Goal: Transaction & Acquisition: Purchase product/service

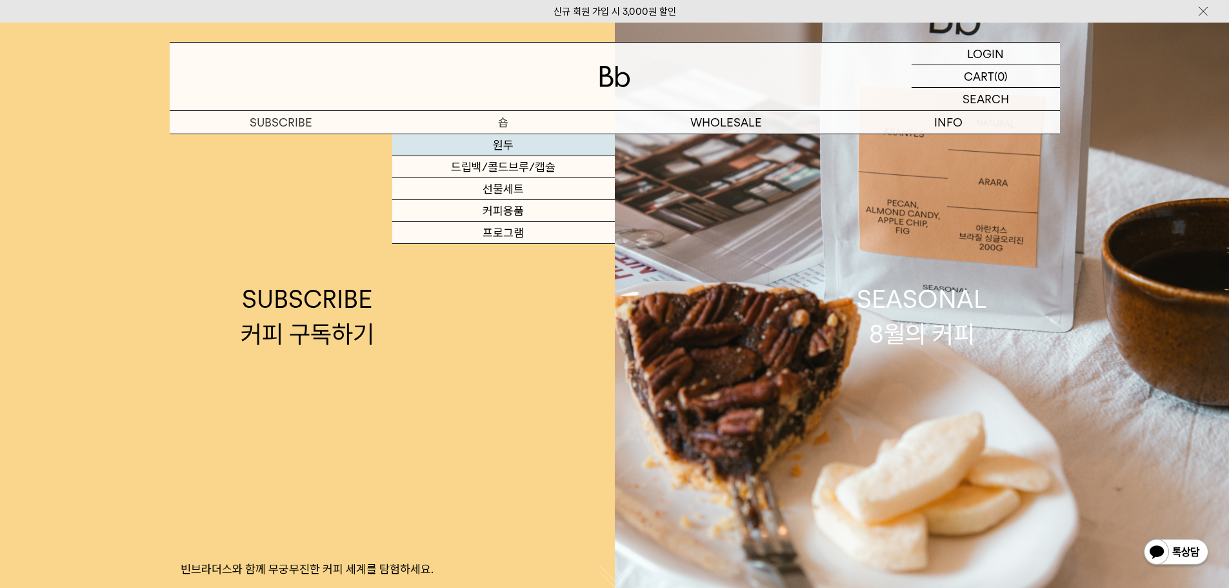
click at [510, 145] on link "원두" at bounding box center [503, 145] width 223 height 22
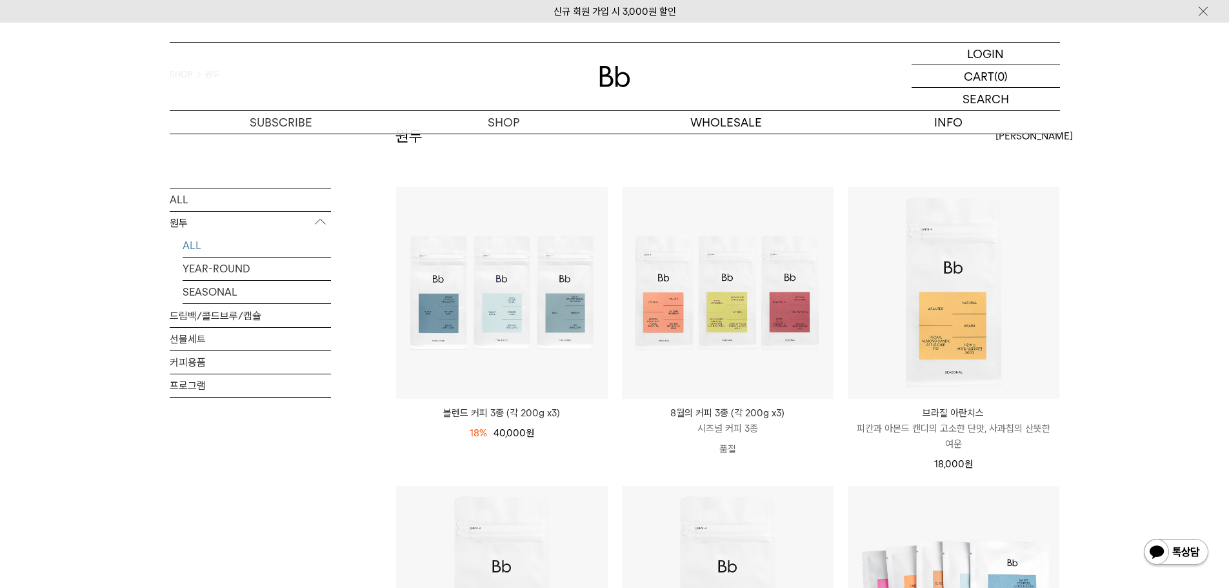
scroll to position [65, 0]
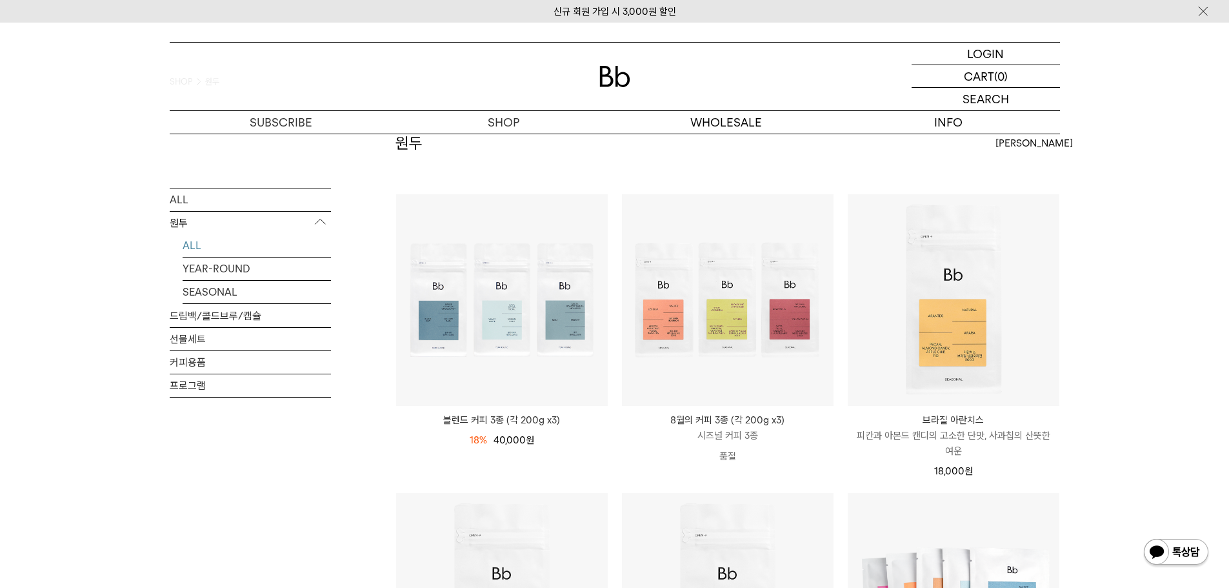
click at [0, 0] on img at bounding box center [0, 0] width 0 height 0
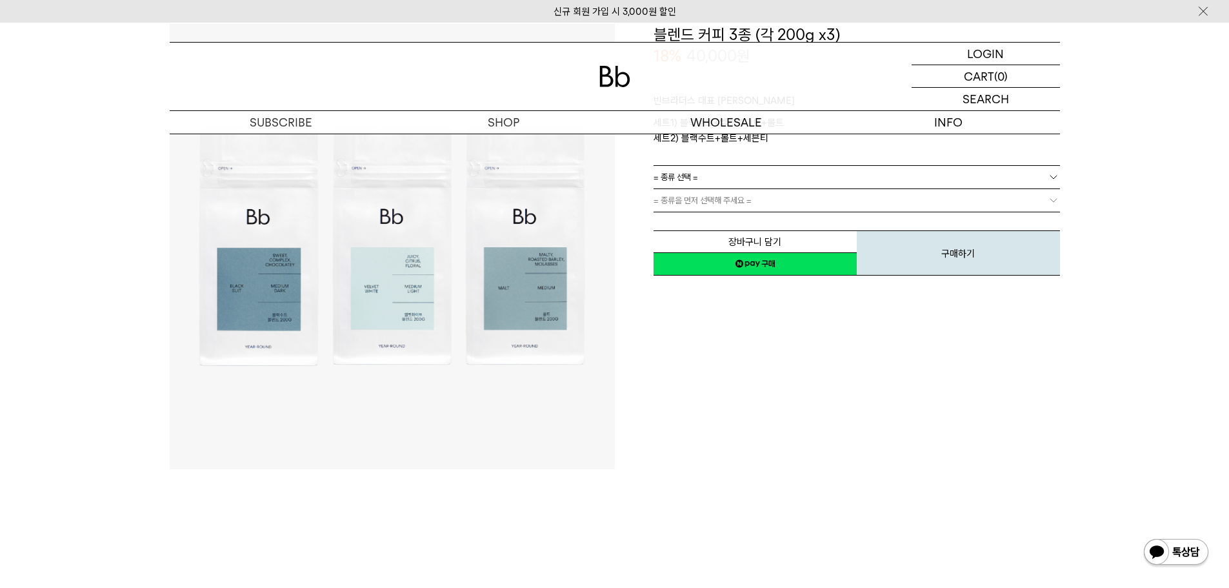
scroll to position [65, 0]
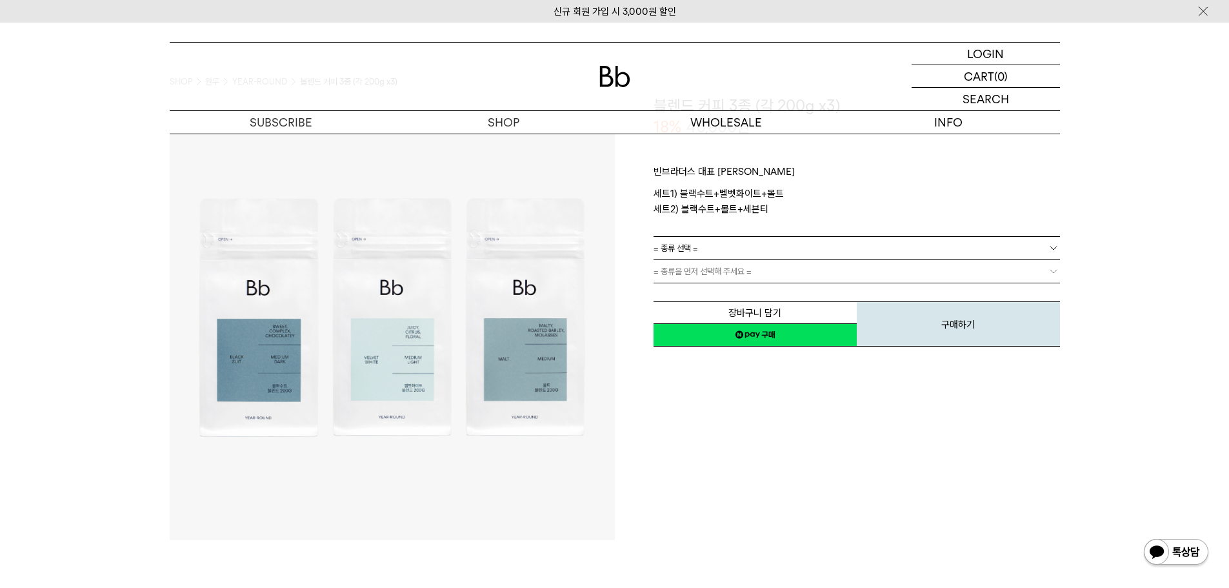
click at [815, 248] on link "= 종류 선택 =" at bounding box center [857, 248] width 406 height 23
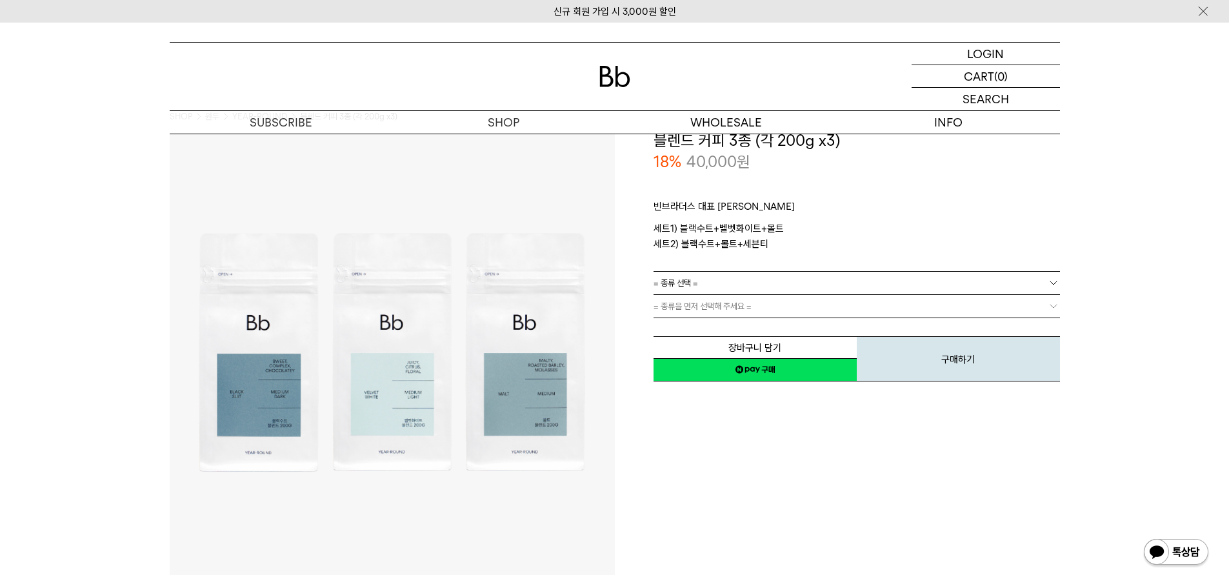
scroll to position [0, 0]
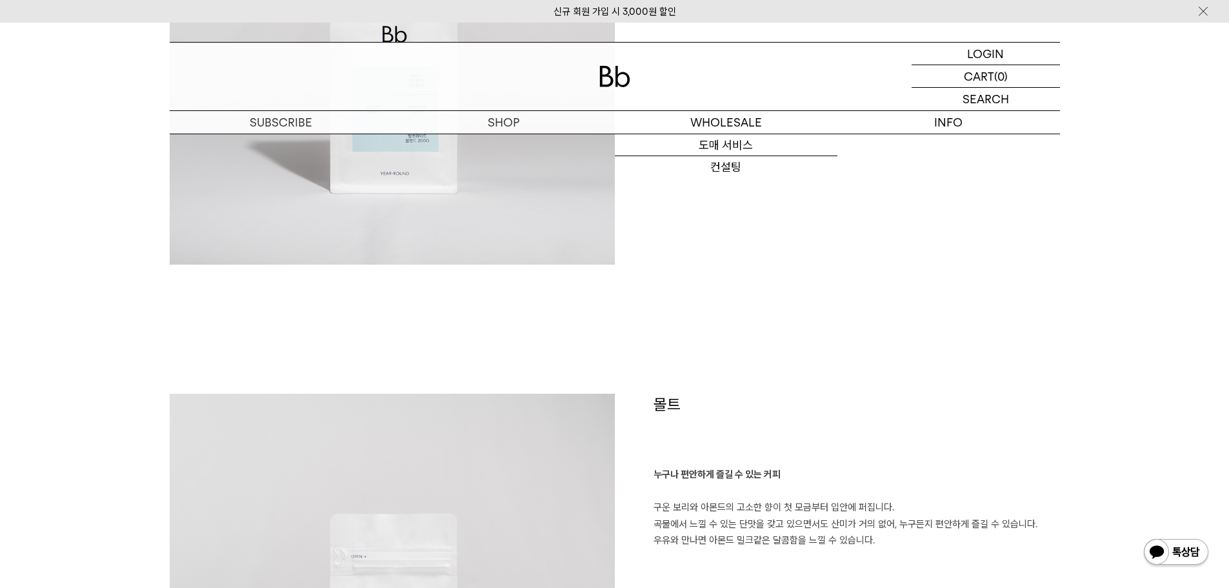
scroll to position [1807, 0]
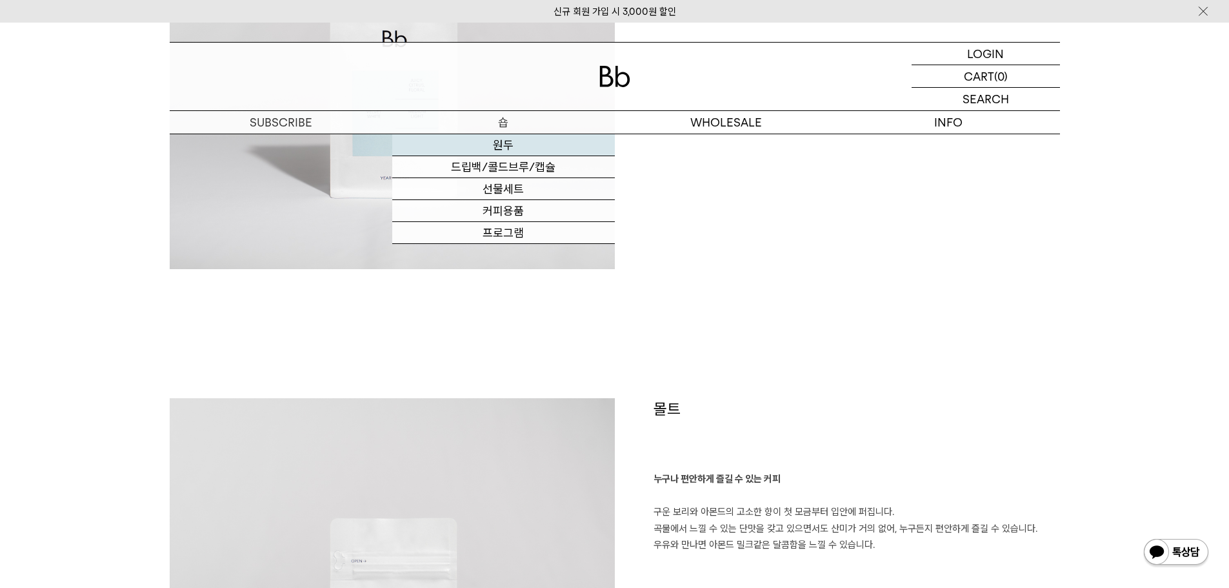
click at [499, 143] on link "원두" at bounding box center [503, 145] width 223 height 22
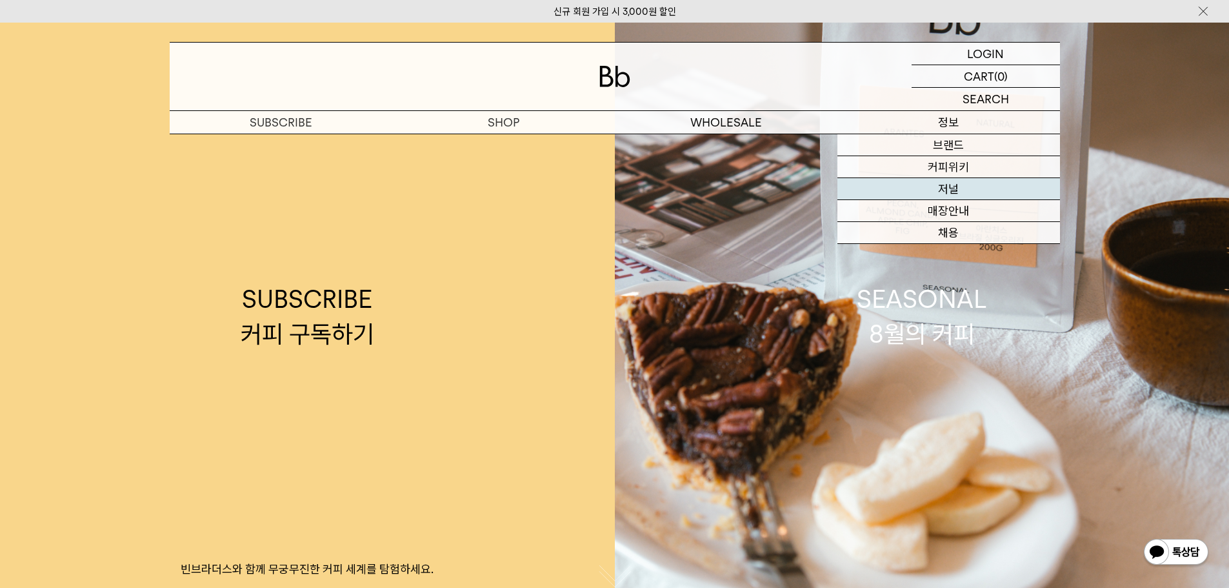
click at [967, 188] on link "저널" at bounding box center [949, 189] width 223 height 22
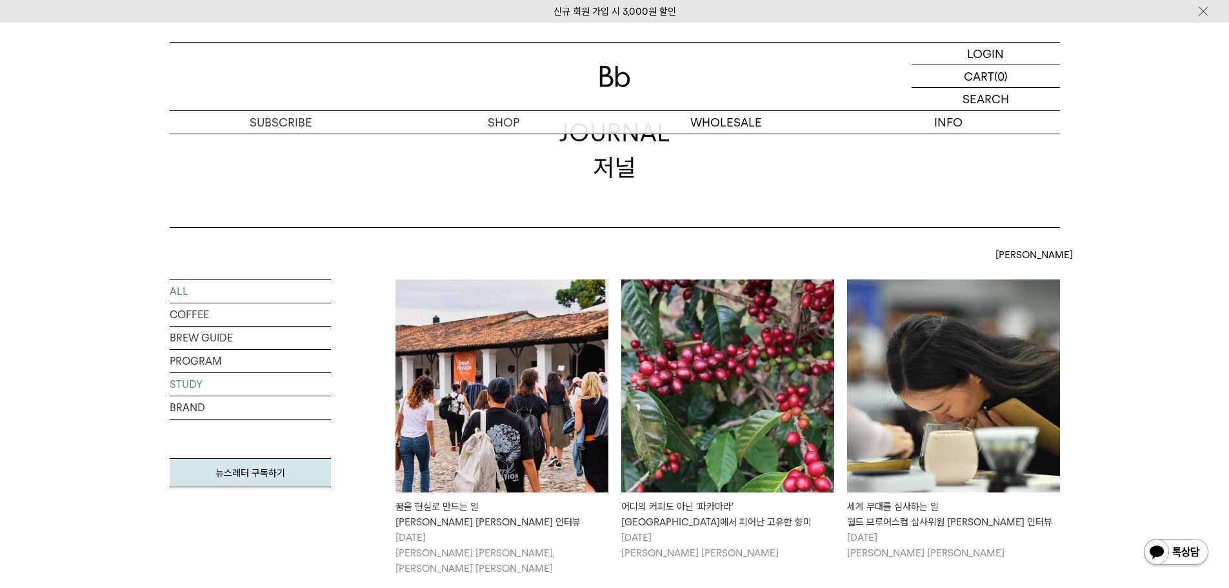
scroll to position [65, 0]
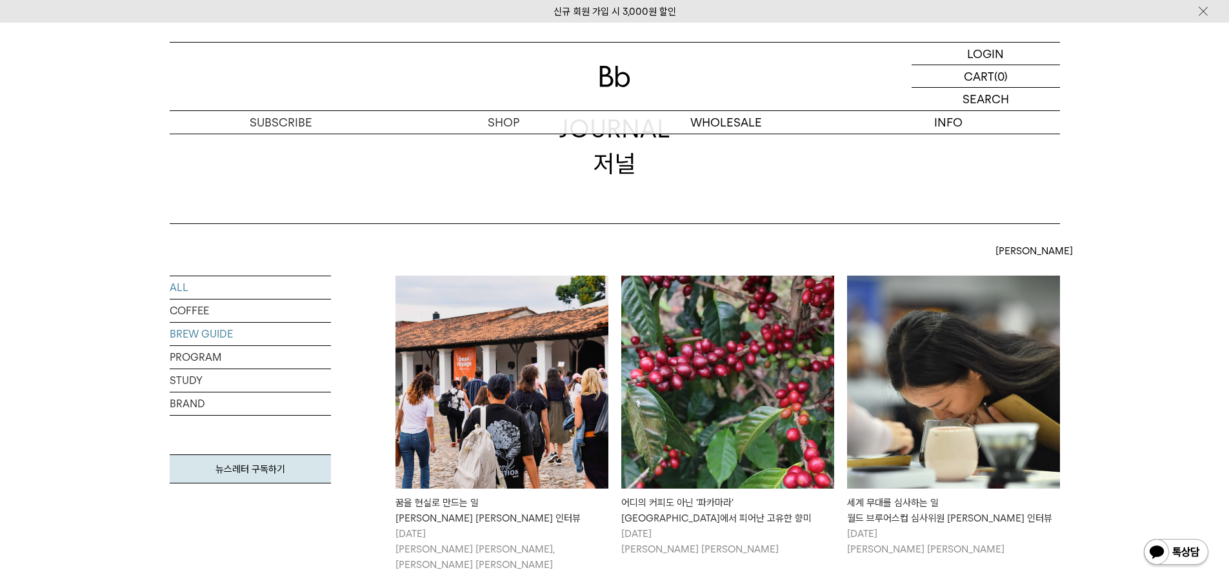
click at [202, 338] on link "BREW GUIDE" at bounding box center [250, 334] width 161 height 23
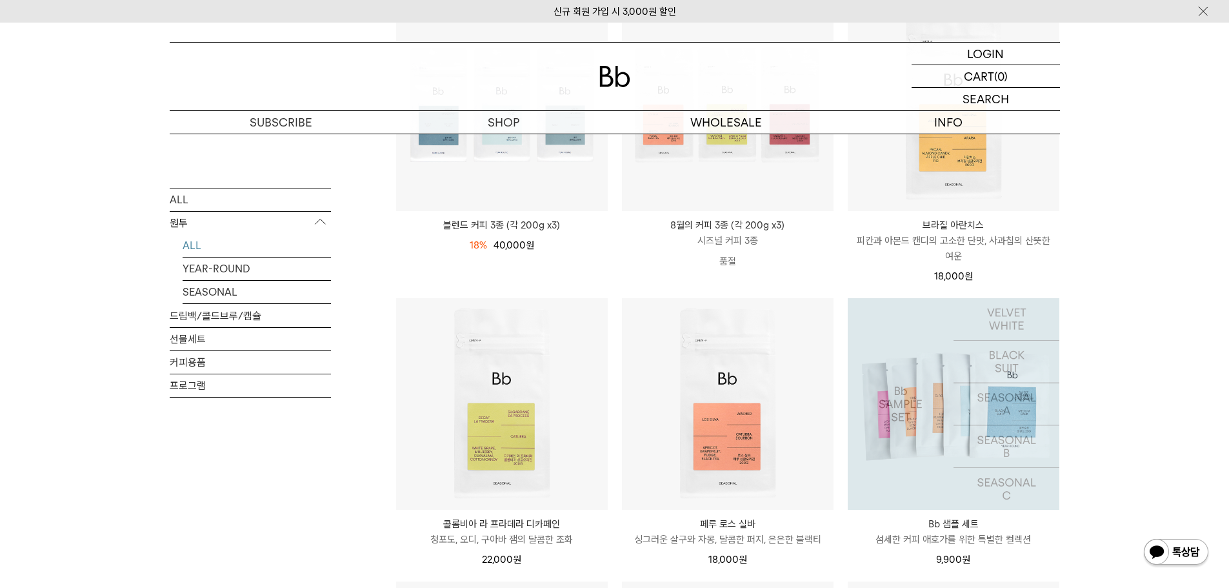
scroll to position [258, 0]
